Goal: Use online tool/utility

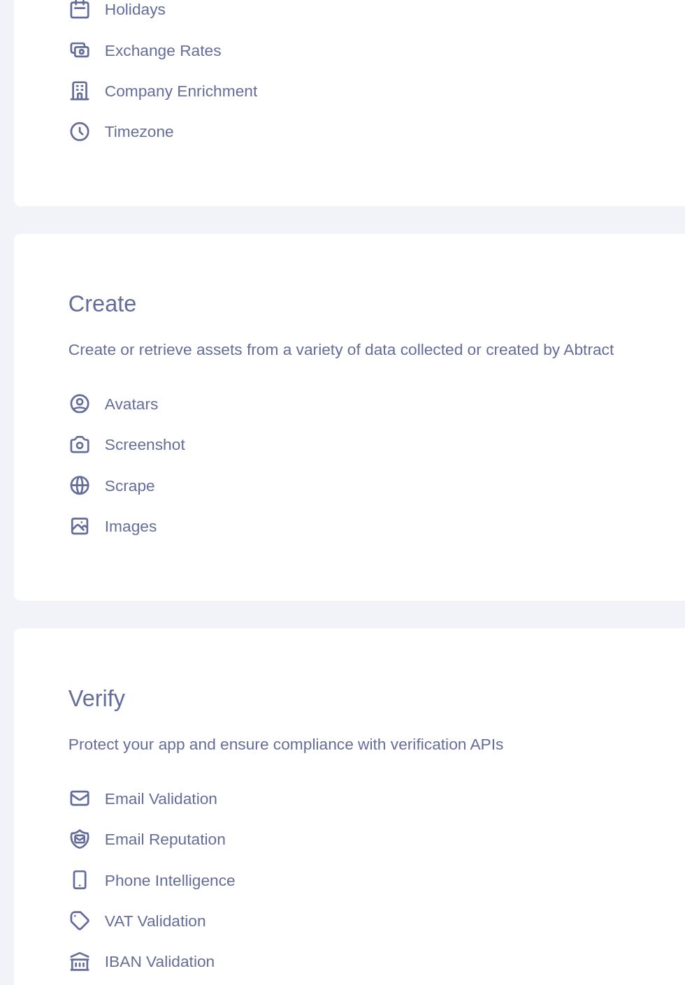
click at [174, 843] on span "Email Validation" at bounding box center [157, 842] width 69 height 14
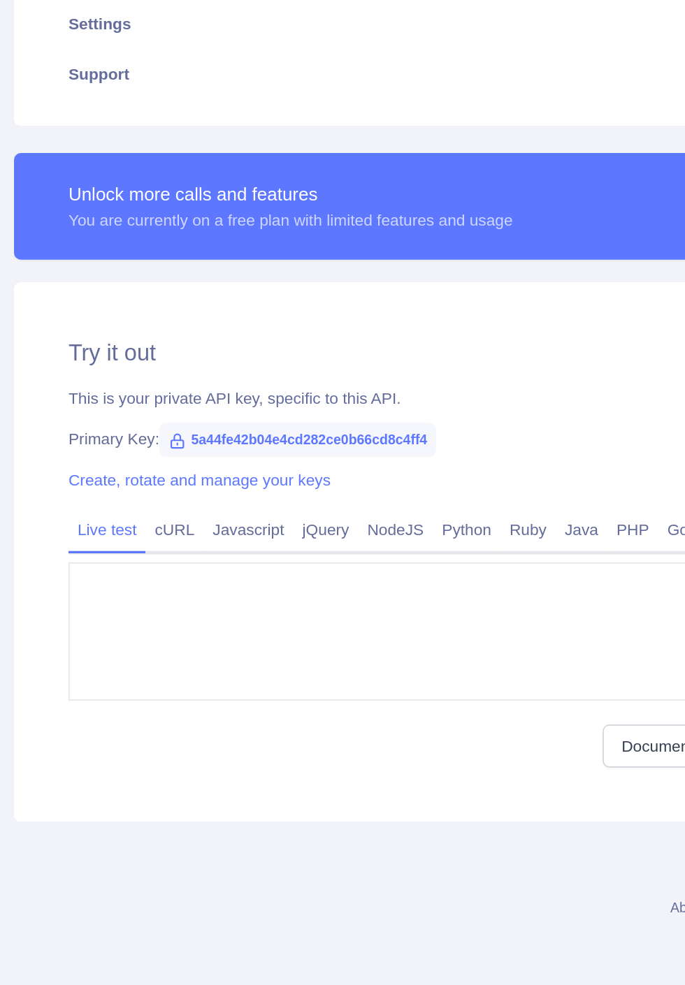
type textarea "**********"
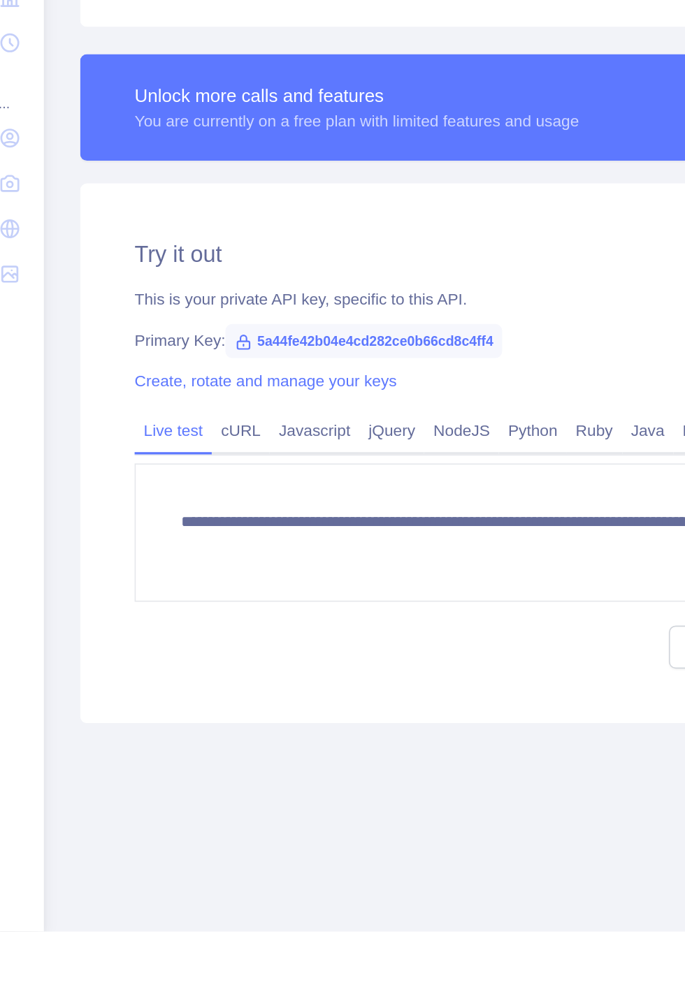
scroll to position [63, 0]
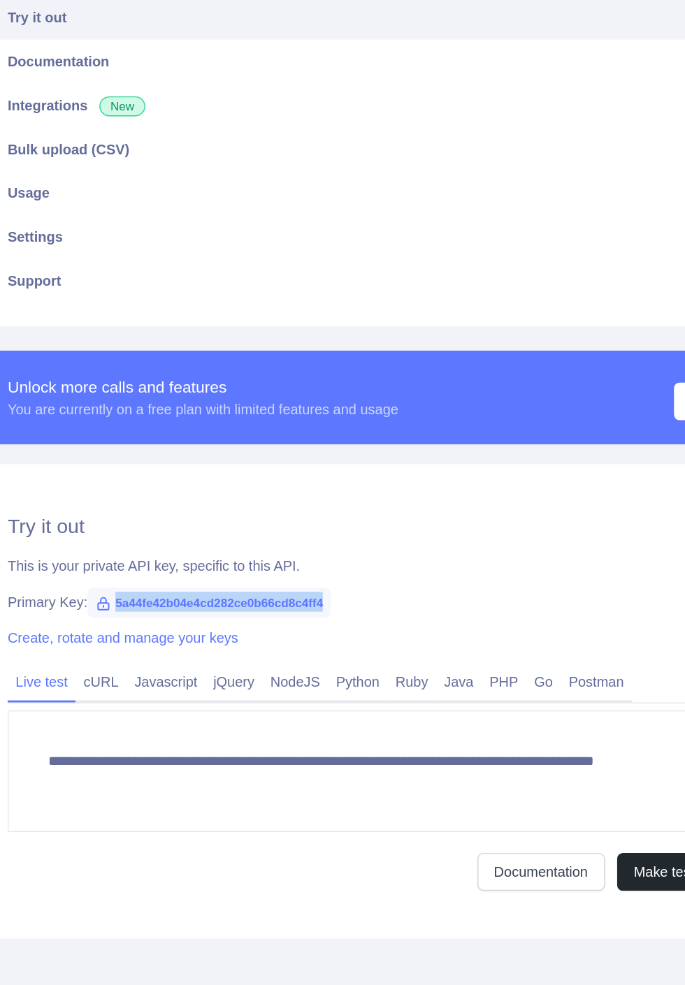
copy span "5a44fe42b04e4cd282ce0b66cd8c4ff4"
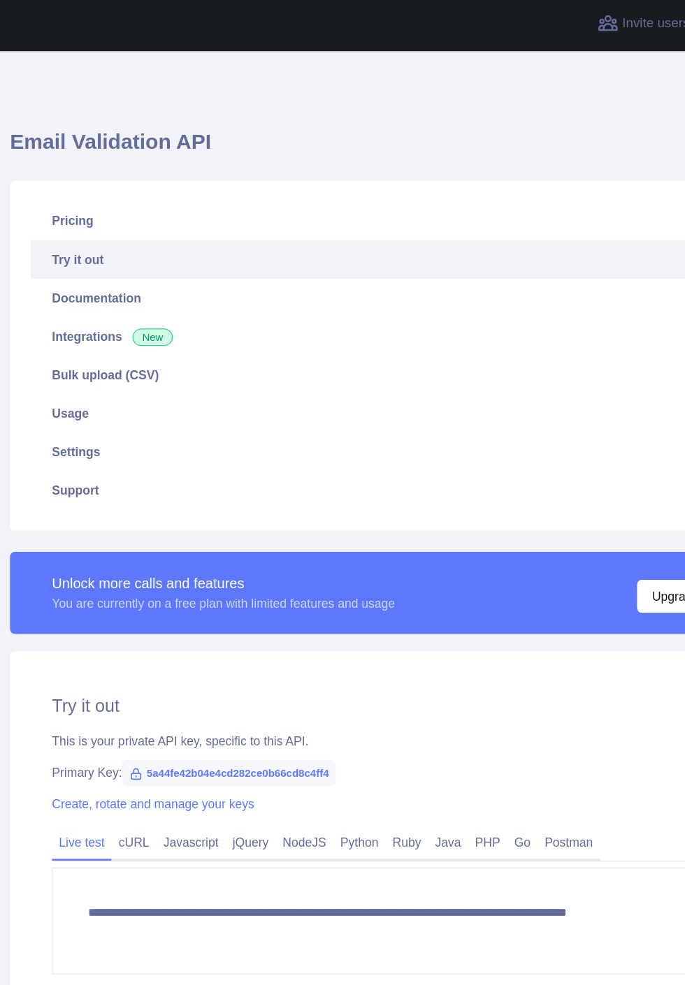
scroll to position [0, 0]
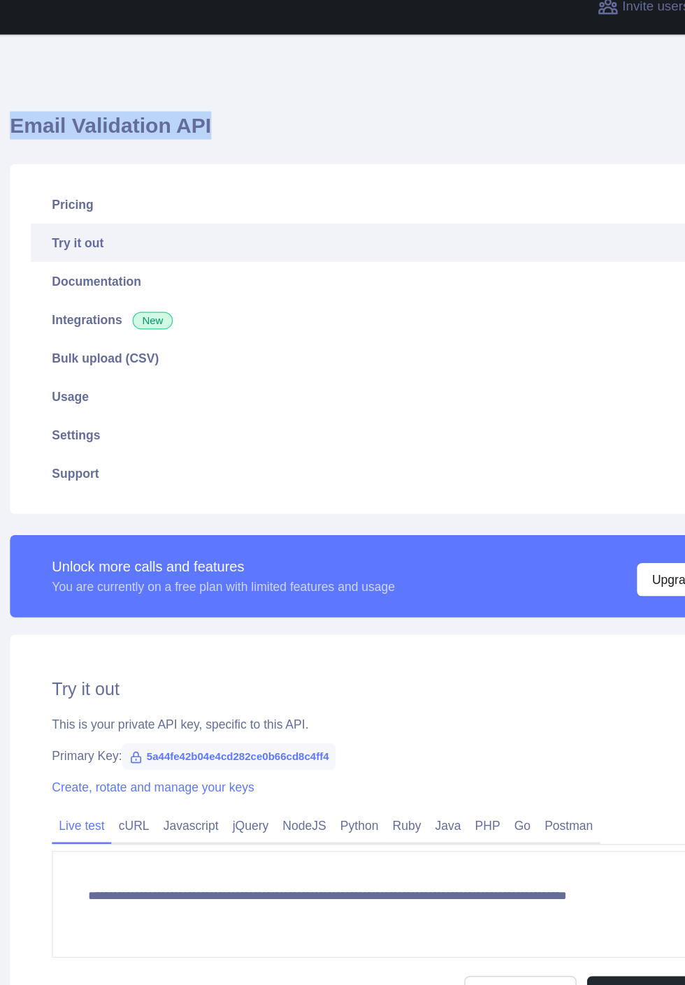
copy h1 "Email Validation API"
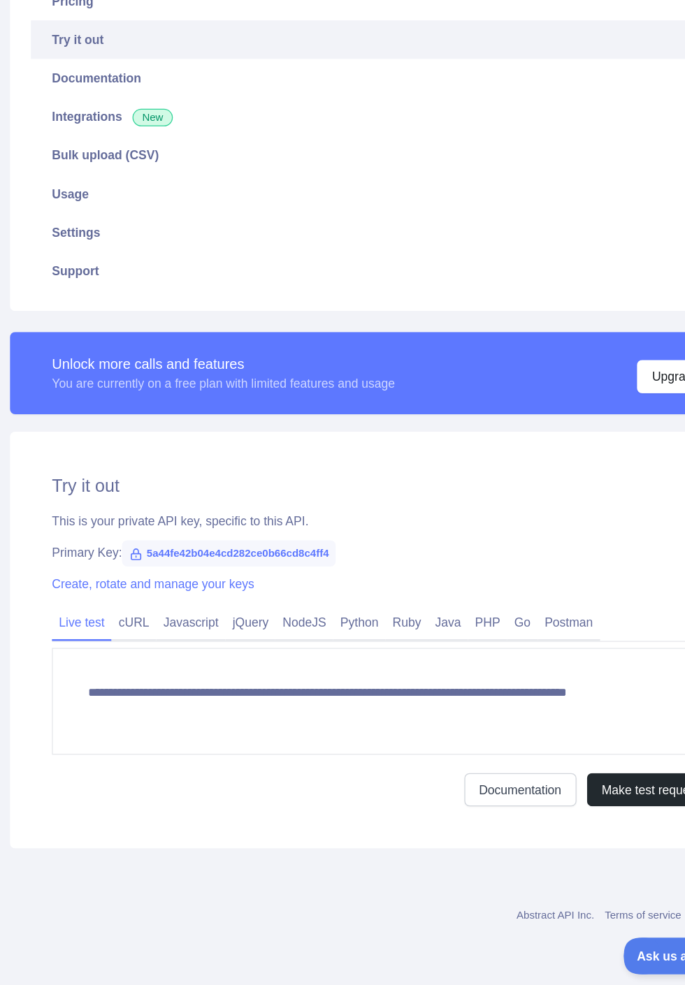
scroll to position [5, 0]
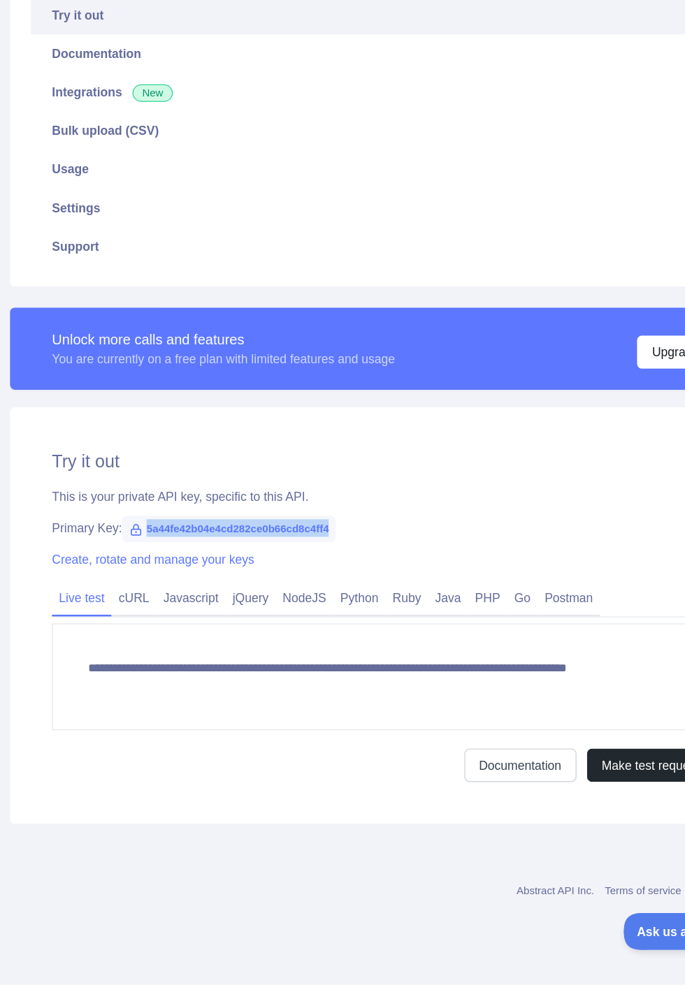
copy span "5a44fe42b04e4cd282ce0b66cd8c4ff4"
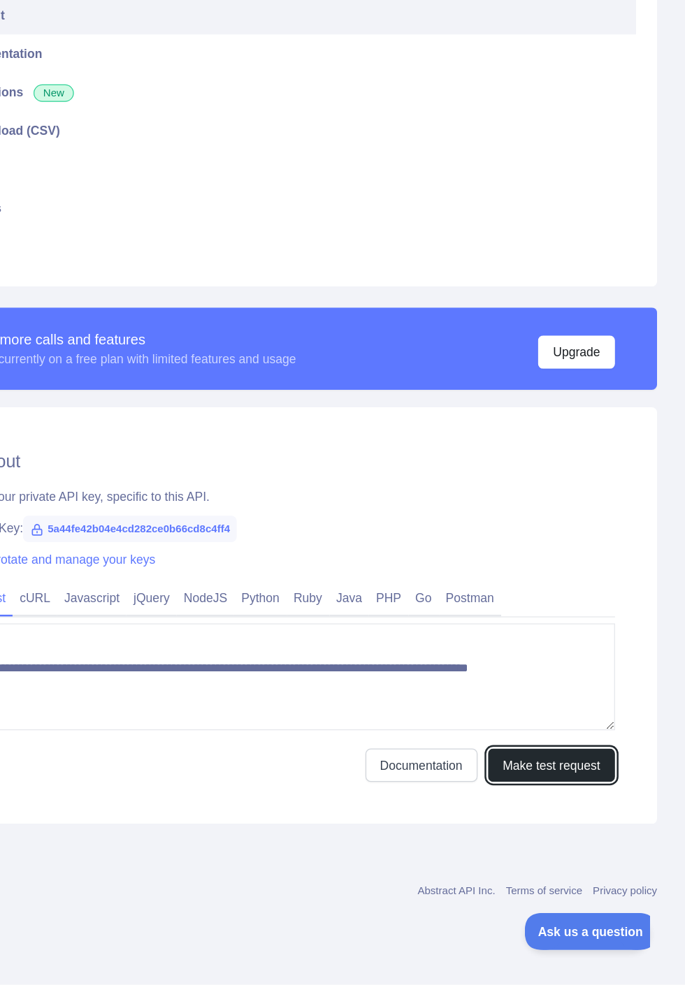
click at [616, 811] on button "Make test request" at bounding box center [578, 810] width 101 height 27
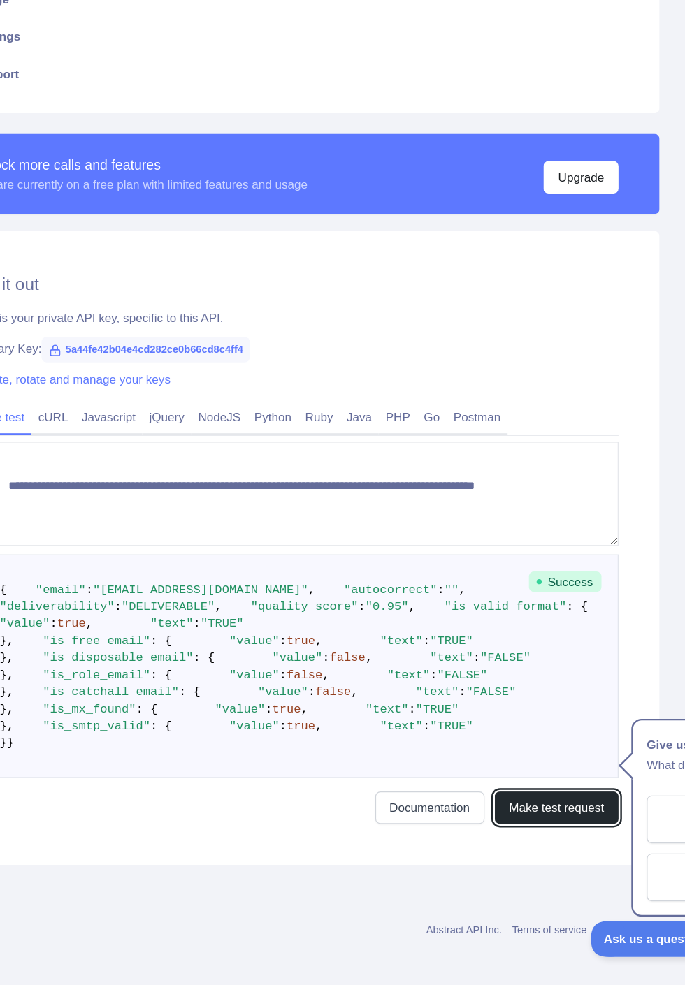
scroll to position [391, 85]
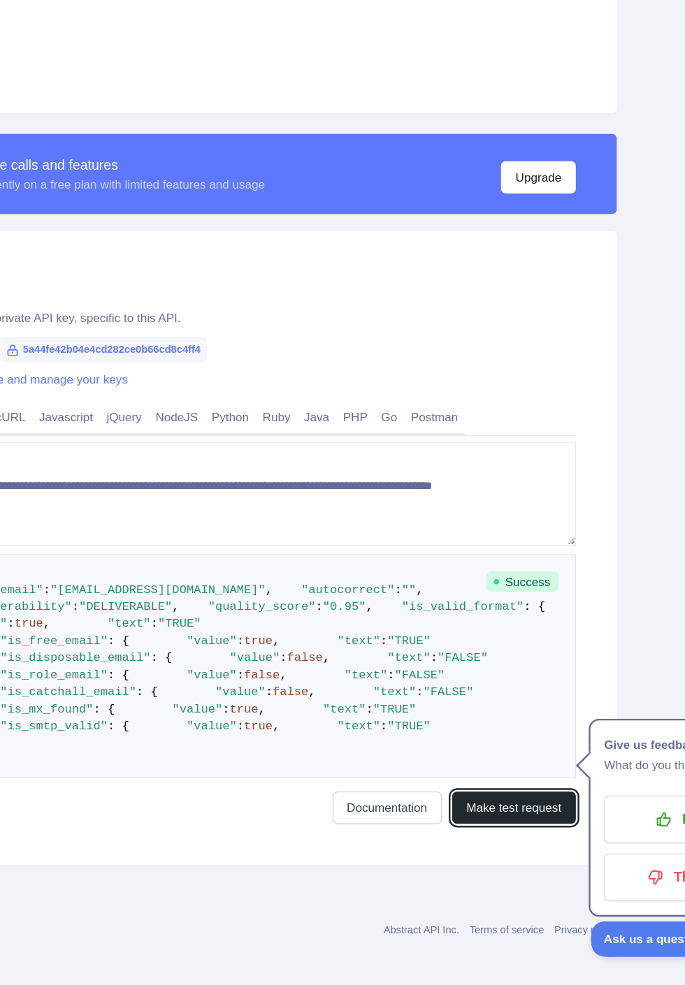
click at [510, 848] on button "Make test request" at bounding box center [493, 835] width 101 height 27
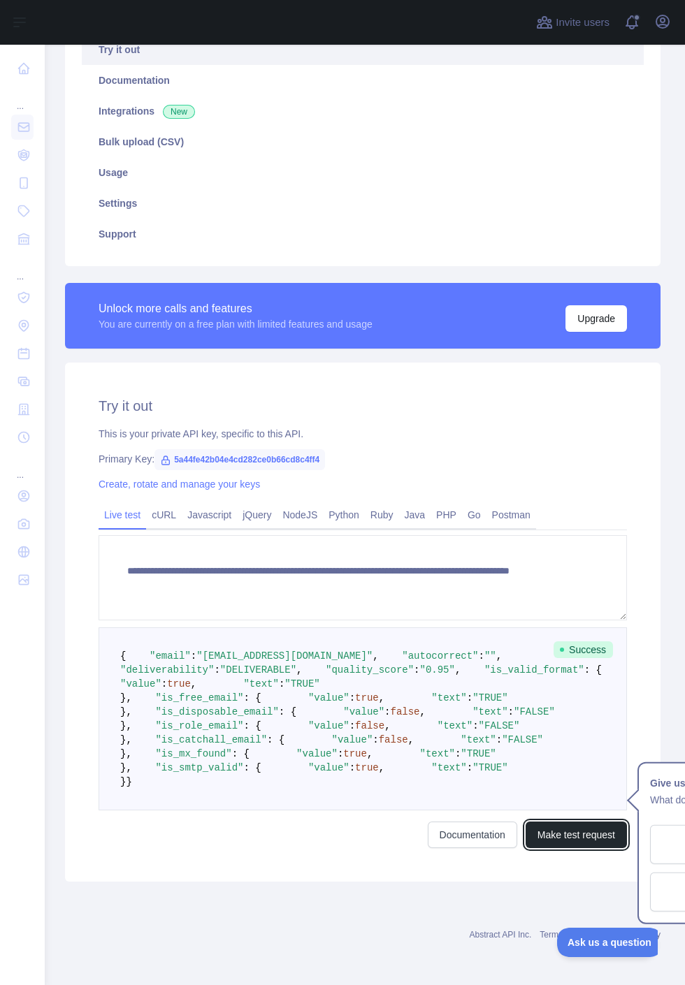
scroll to position [0, 2]
